Goal: Navigation & Orientation: Find specific page/section

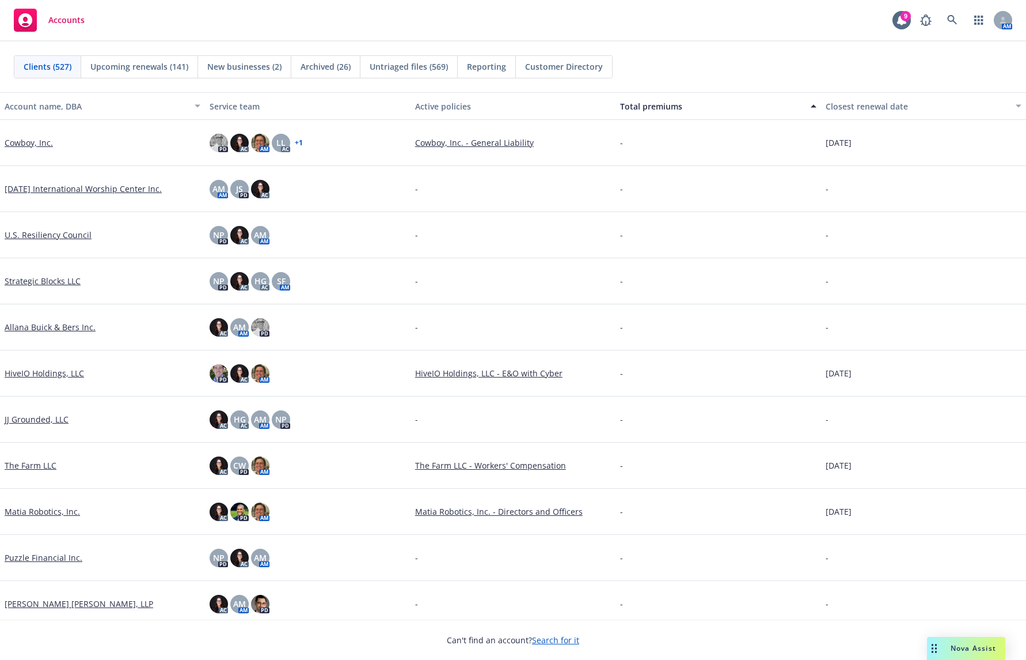
click at [727, 650] on div "Can't find an account? Search for it" at bounding box center [513, 639] width 1026 height 40
